Goal: Use online tool/utility: Utilize a website feature to perform a specific function

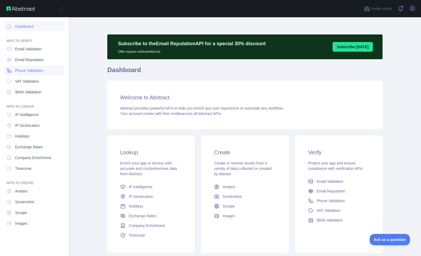
click at [33, 72] on span "Phone Validation" at bounding box center [29, 70] width 28 height 5
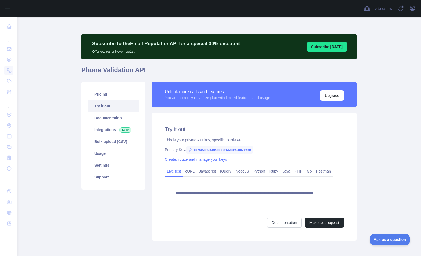
drag, startPoint x: 268, startPoint y: 198, endPoint x: 324, endPoint y: 202, distance: 56.6
click at [324, 202] on textarea "**********" at bounding box center [254, 195] width 179 height 33
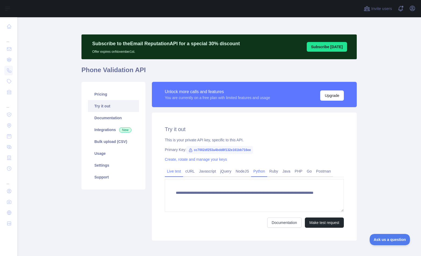
click at [261, 172] on link "Python" at bounding box center [259, 171] width 16 height 9
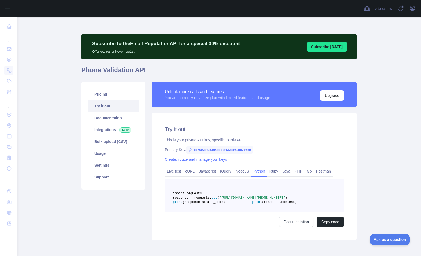
click at [262, 199] on span ""[URL][DOMAIN_NAME][PHONE_NUMBER]"" at bounding box center [252, 198] width 66 height 4
click at [273, 199] on span ""[URL][DOMAIN_NAME][PHONE_NUMBER]"" at bounding box center [252, 198] width 66 height 4
click at [168, 168] on link "Live test" at bounding box center [174, 171] width 18 height 9
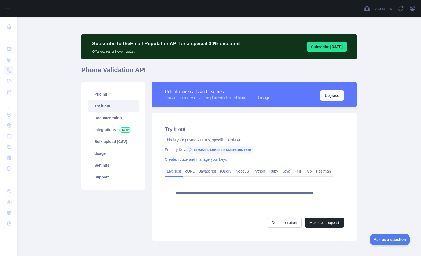
click at [294, 197] on textarea "**********" at bounding box center [254, 195] width 179 height 33
type textarea "**********"
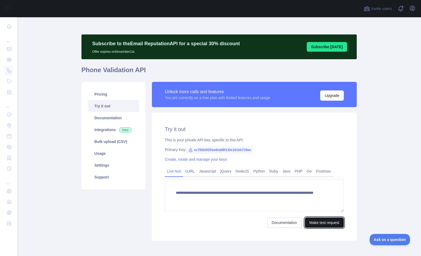
click at [318, 222] on button "Make test request" at bounding box center [324, 222] width 39 height 10
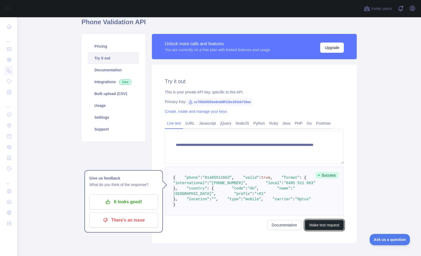
scroll to position [75, 0]
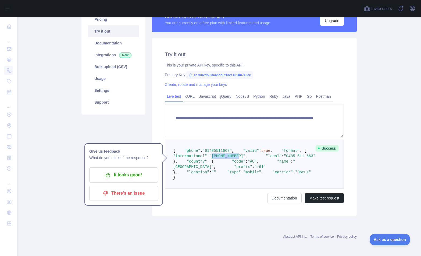
drag, startPoint x: 249, startPoint y: 172, endPoint x: 230, endPoint y: 174, distance: 19.4
click at [226, 158] on span ""[PHONE_NUMBER]"" at bounding box center [227, 156] width 36 height 4
copy span "[PHONE_NUMBER]"
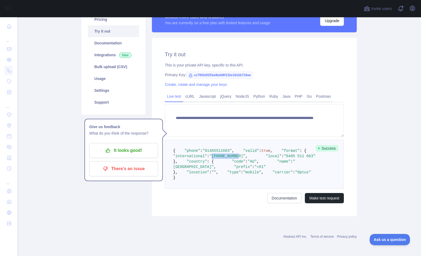
scroll to position [0, 0]
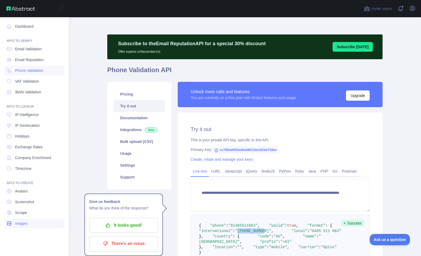
click at [21, 223] on span "Images" at bounding box center [21, 222] width 12 height 5
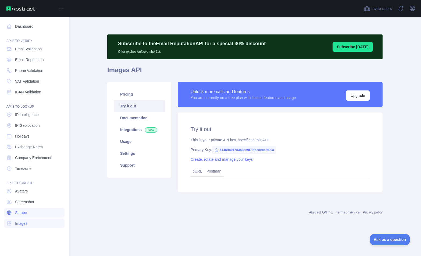
click at [28, 212] on link "Scrape" at bounding box center [34, 213] width 60 height 10
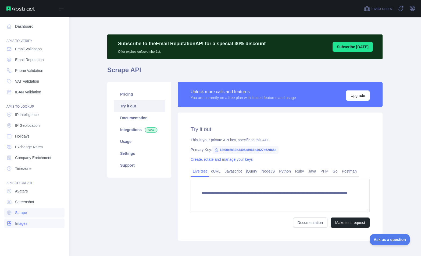
click at [23, 223] on span "Images" at bounding box center [21, 222] width 12 height 5
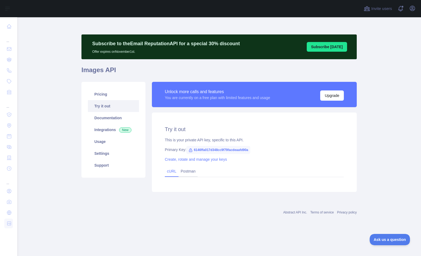
click at [169, 173] on link "cURL" at bounding box center [171, 171] width 9 height 4
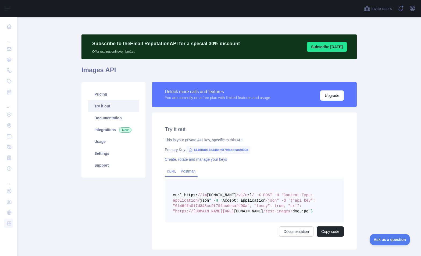
click at [183, 175] on link "Postman" at bounding box center [187, 171] width 19 height 9
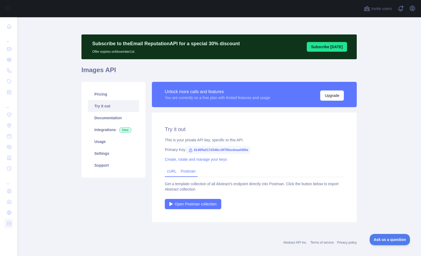
click at [170, 170] on link "cURL" at bounding box center [171, 171] width 9 height 4
